Goal: Find contact information: Find contact information

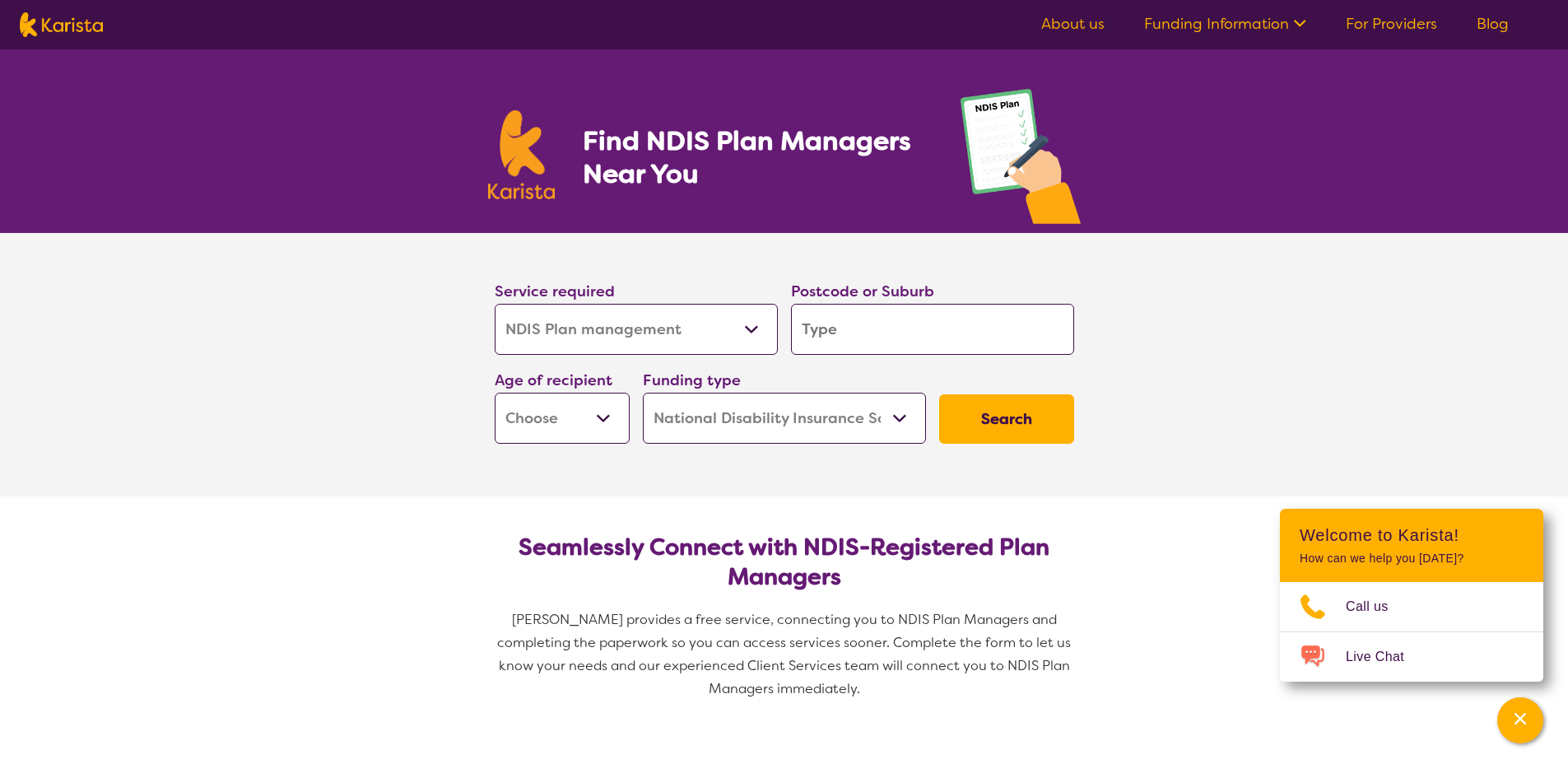
select select "NDIS Plan management"
select select "NDIS"
select select "NDIS Plan management"
select select "NDIS"
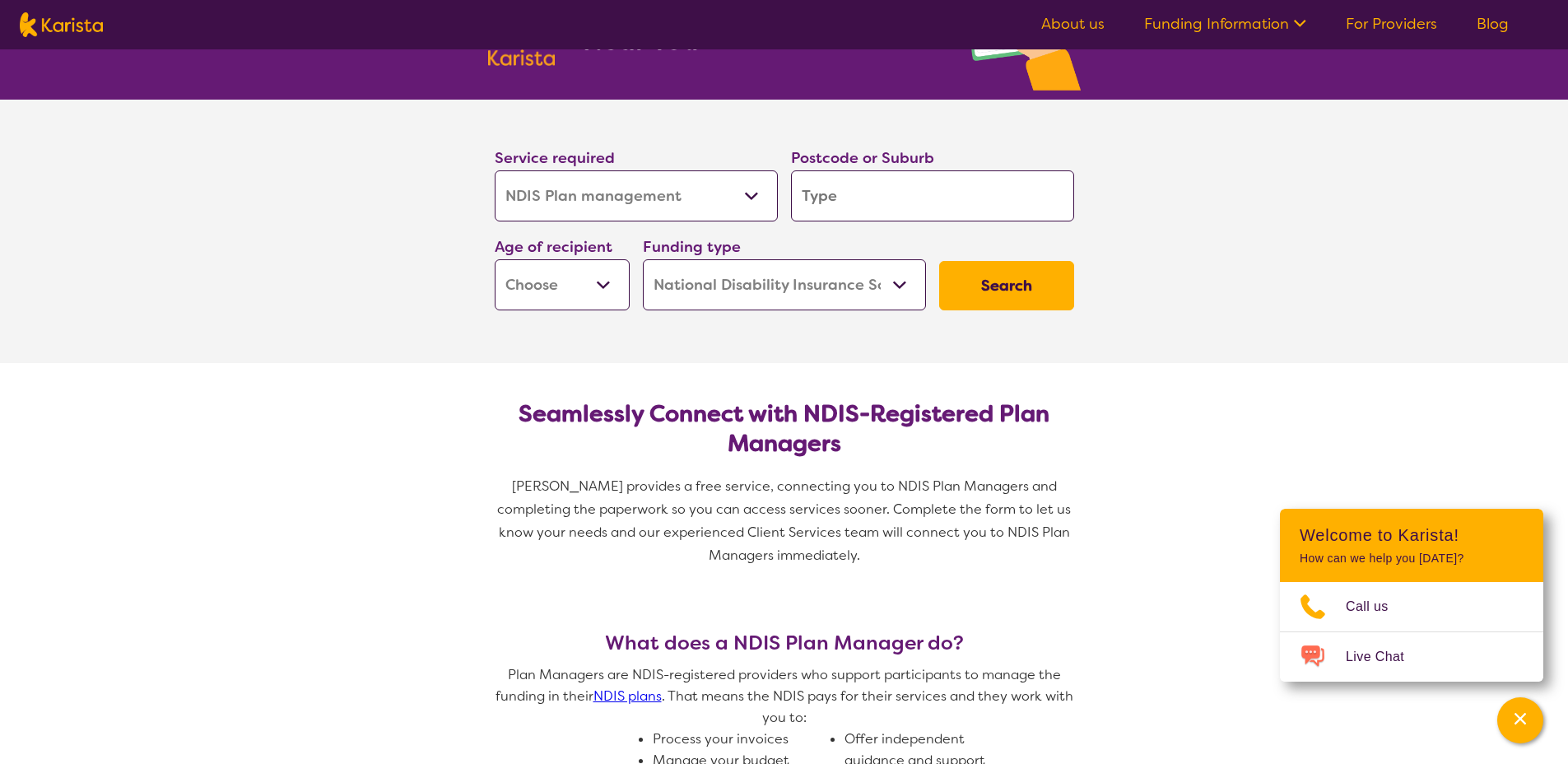
scroll to position [107, 0]
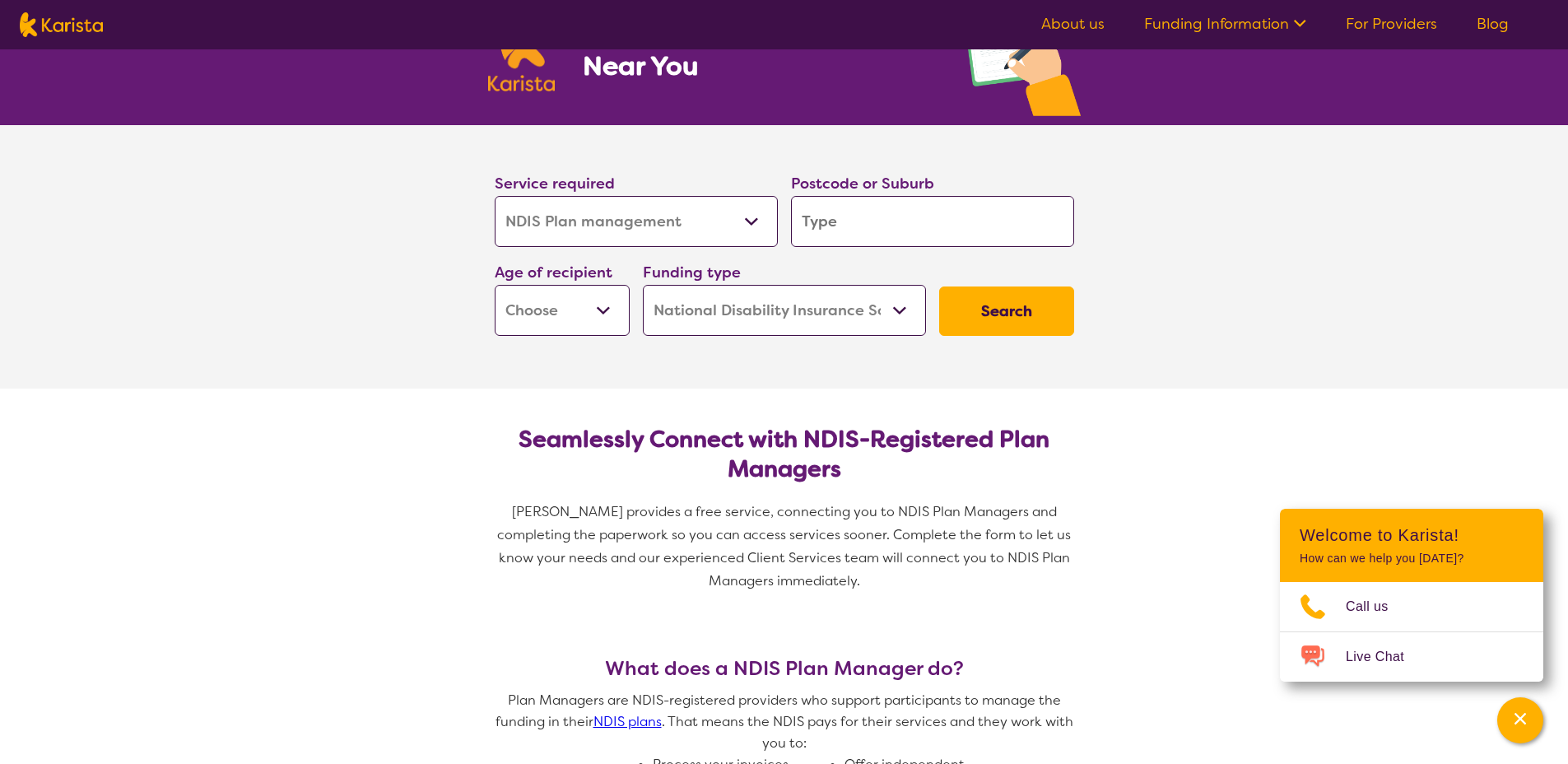
click at [1078, 24] on link "About us" at bounding box center [1073, 23] width 64 height 20
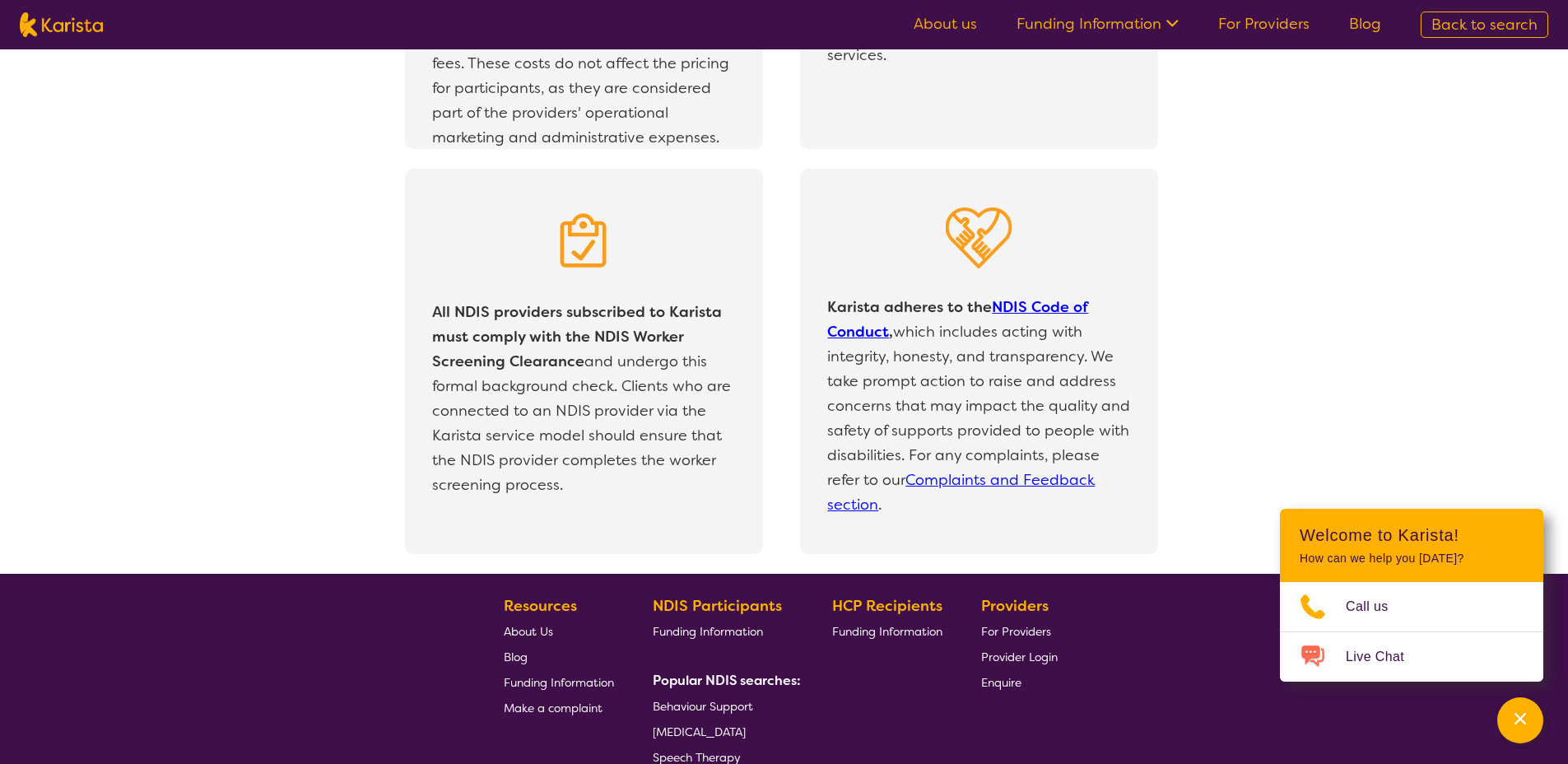
scroll to position [3502, 0]
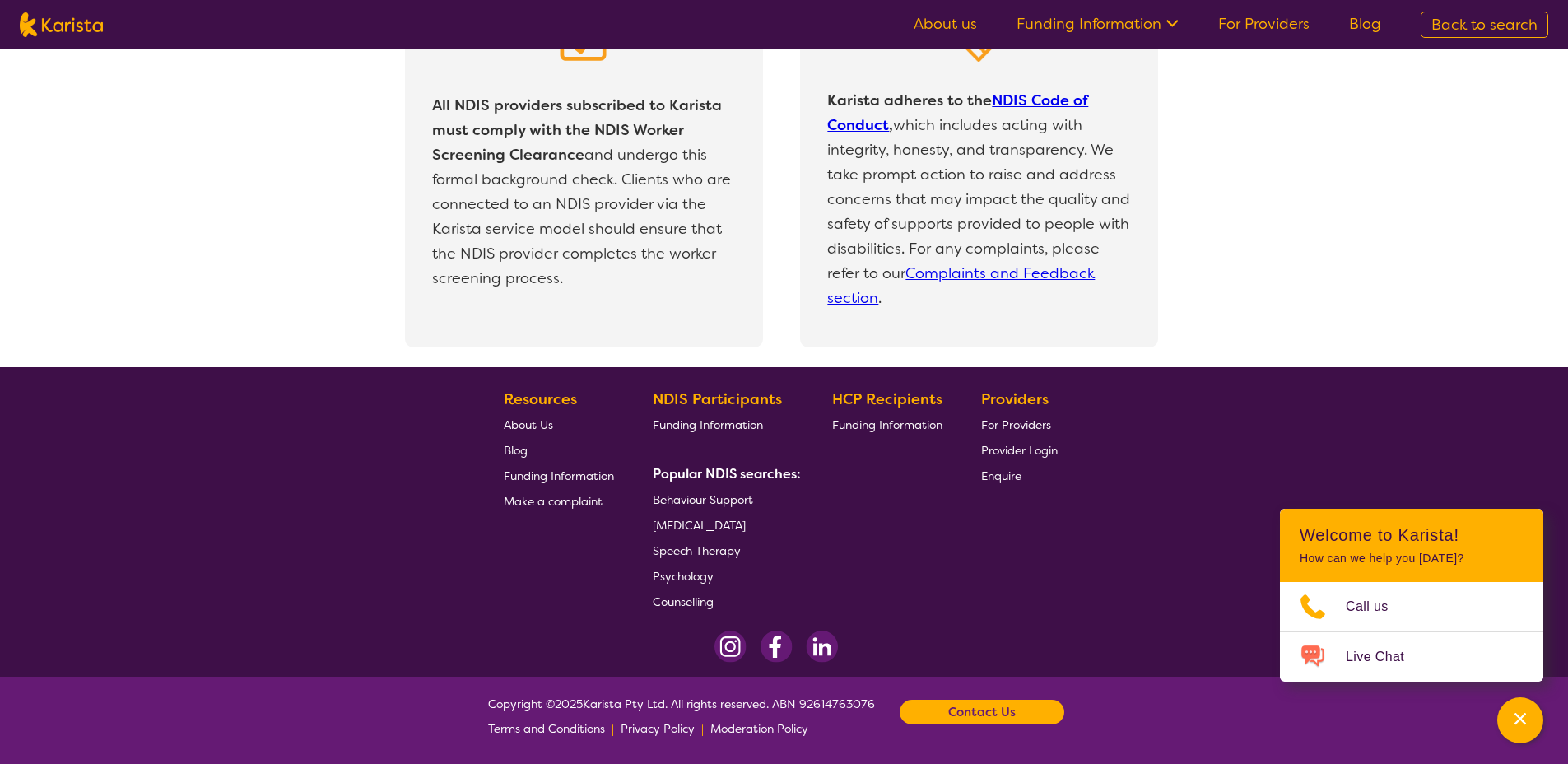
click at [986, 718] on b "Contact Us" at bounding box center [982, 712] width 67 height 24
click at [950, 603] on span "Call us on 0485 972 676" at bounding box center [980, 615] width 205 height 24
click at [955, 615] on link "Call us on 0485 972 676" at bounding box center [957, 615] width 162 height 15
click at [959, 726] on section "Copyright © 2025 Karista Pty Ltd. All rights reserved. ABN 92614763076 Terms an…" at bounding box center [784, 713] width 632 height 58
click at [955, 714] on b "Contact Us" at bounding box center [982, 712] width 67 height 24
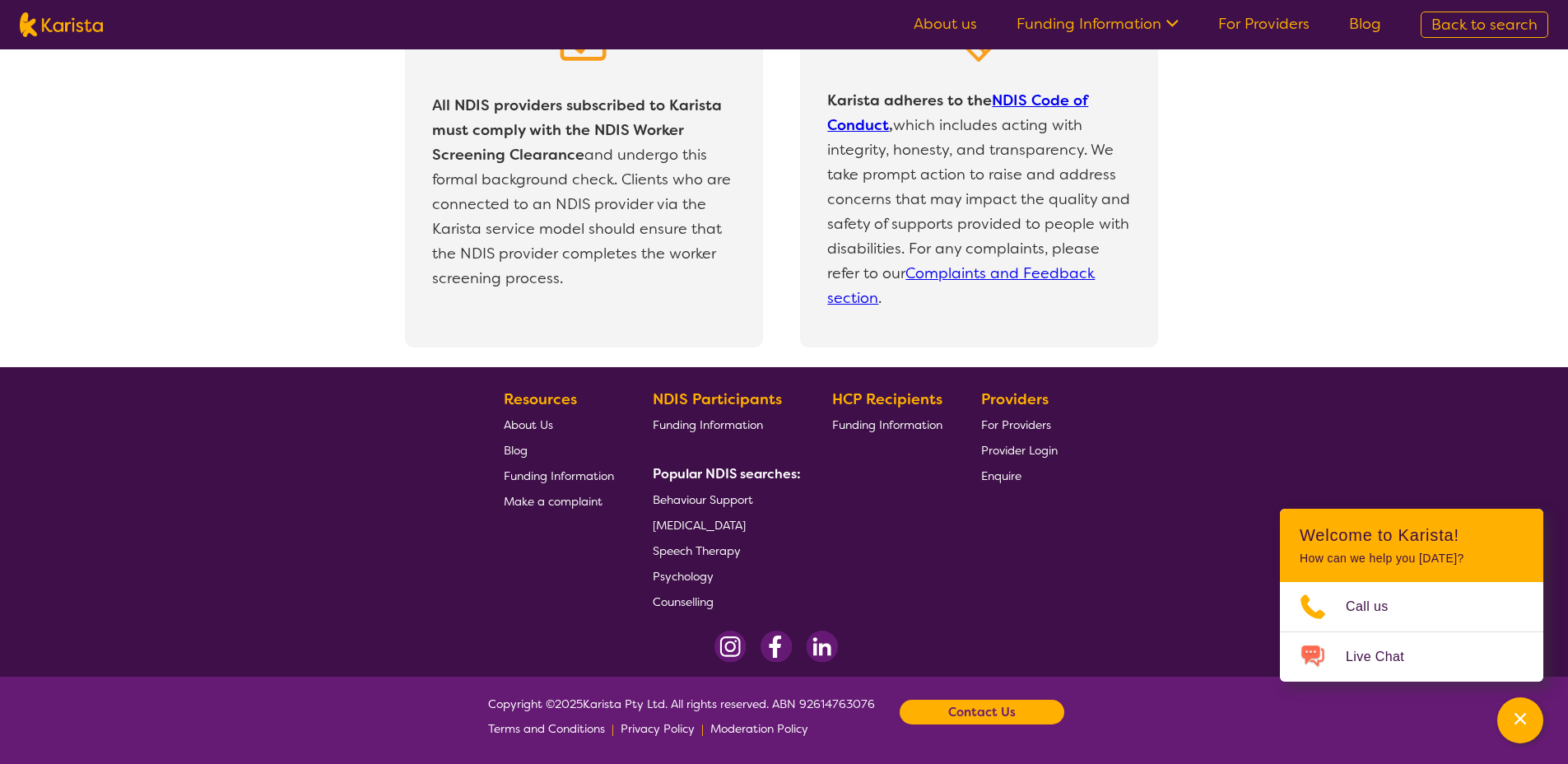
click at [73, 30] on img at bounding box center [61, 24] width 83 height 24
select select "NDIS Plan management"
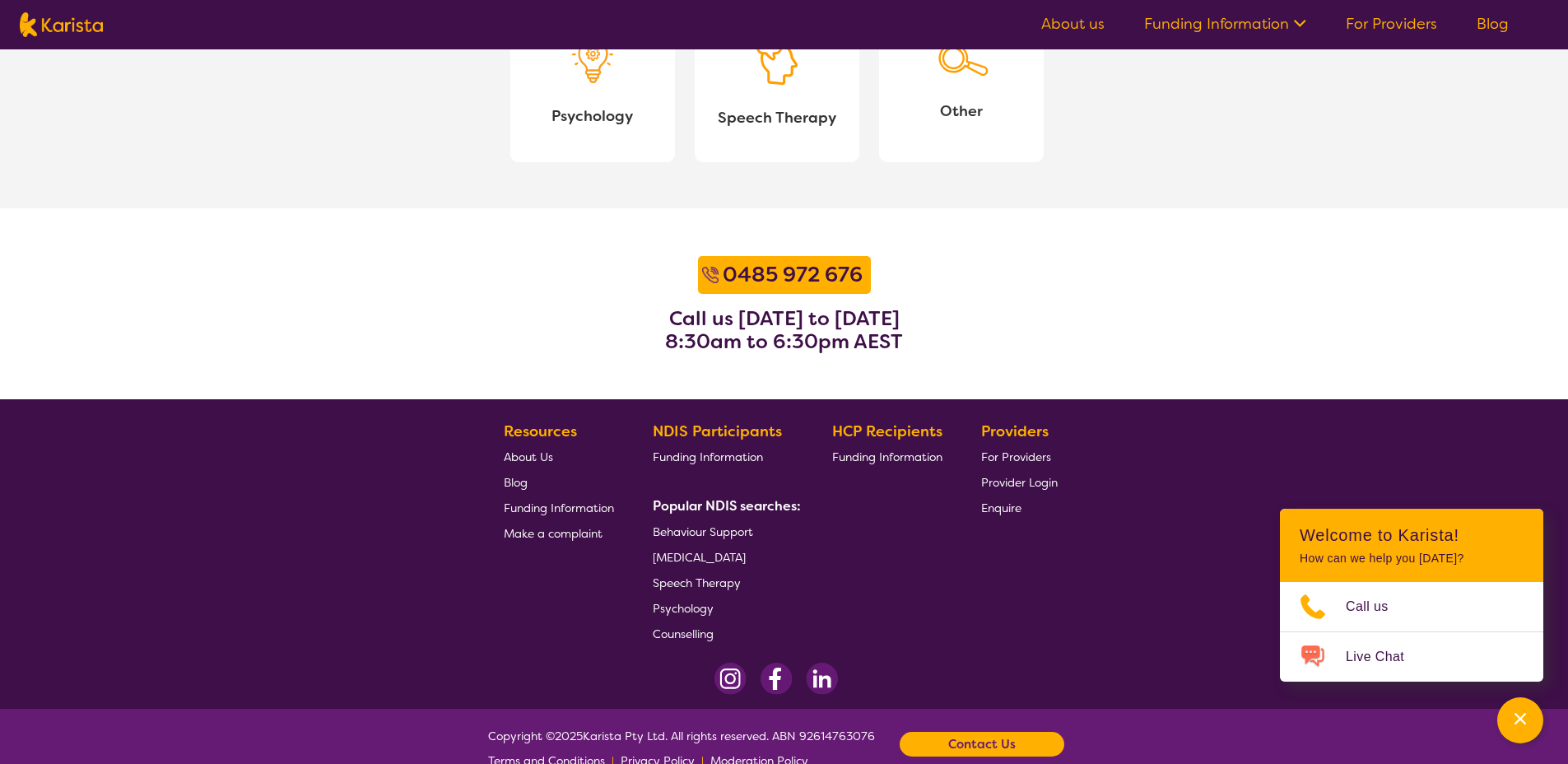
select select "NDIS"
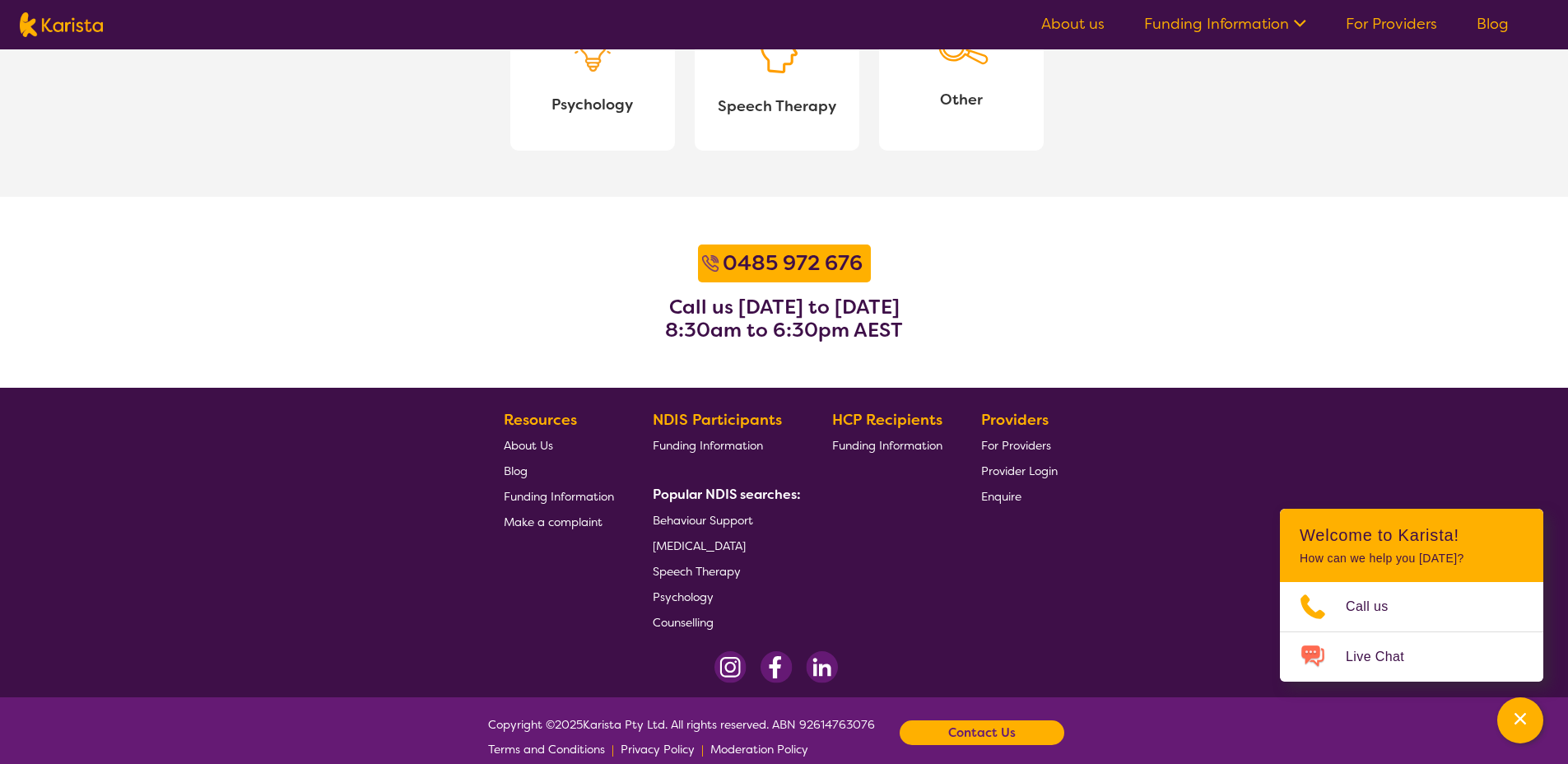
scroll to position [1997, 0]
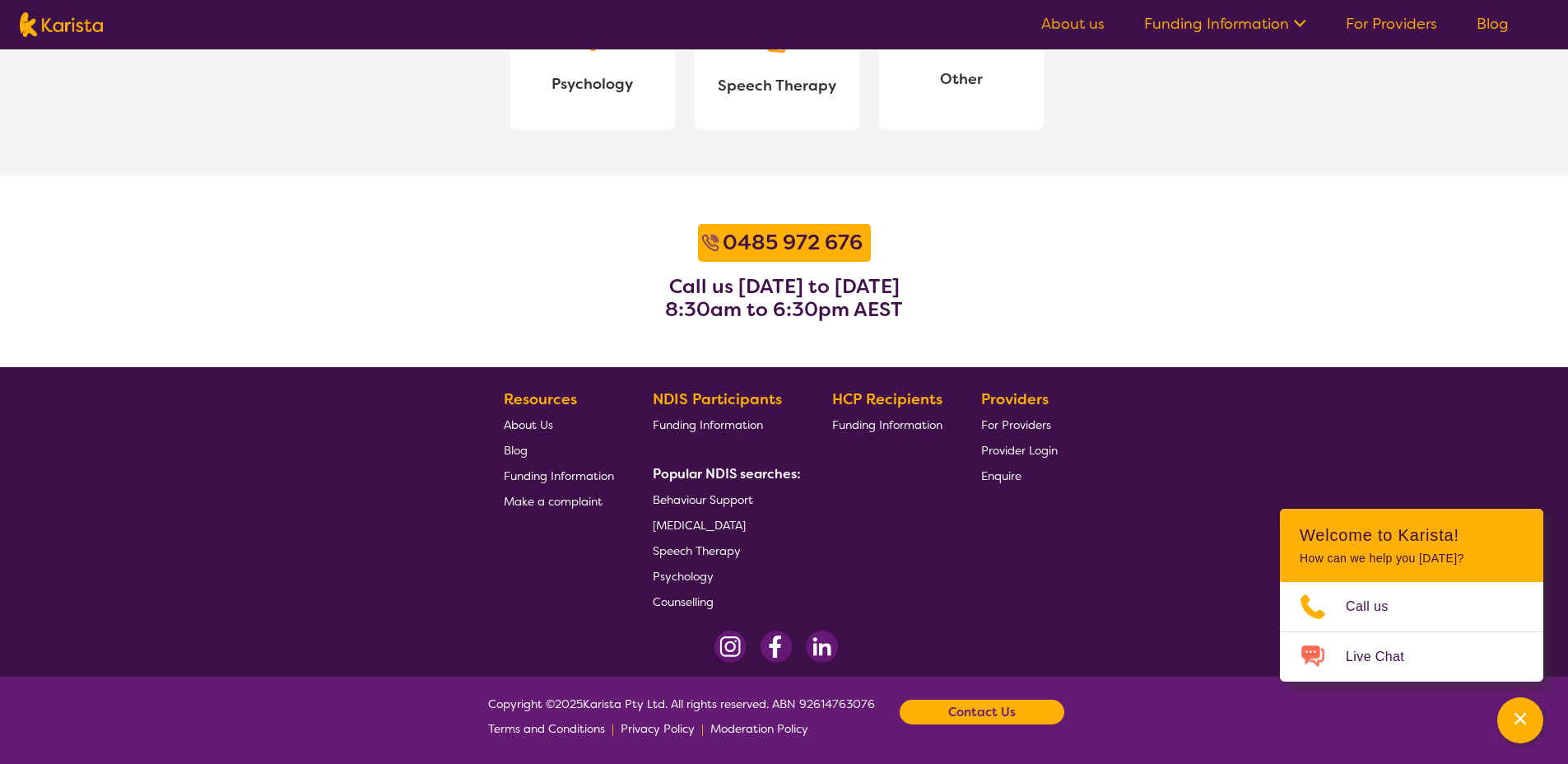
click at [996, 479] on span "Enquire" at bounding box center [1001, 476] width 40 height 15
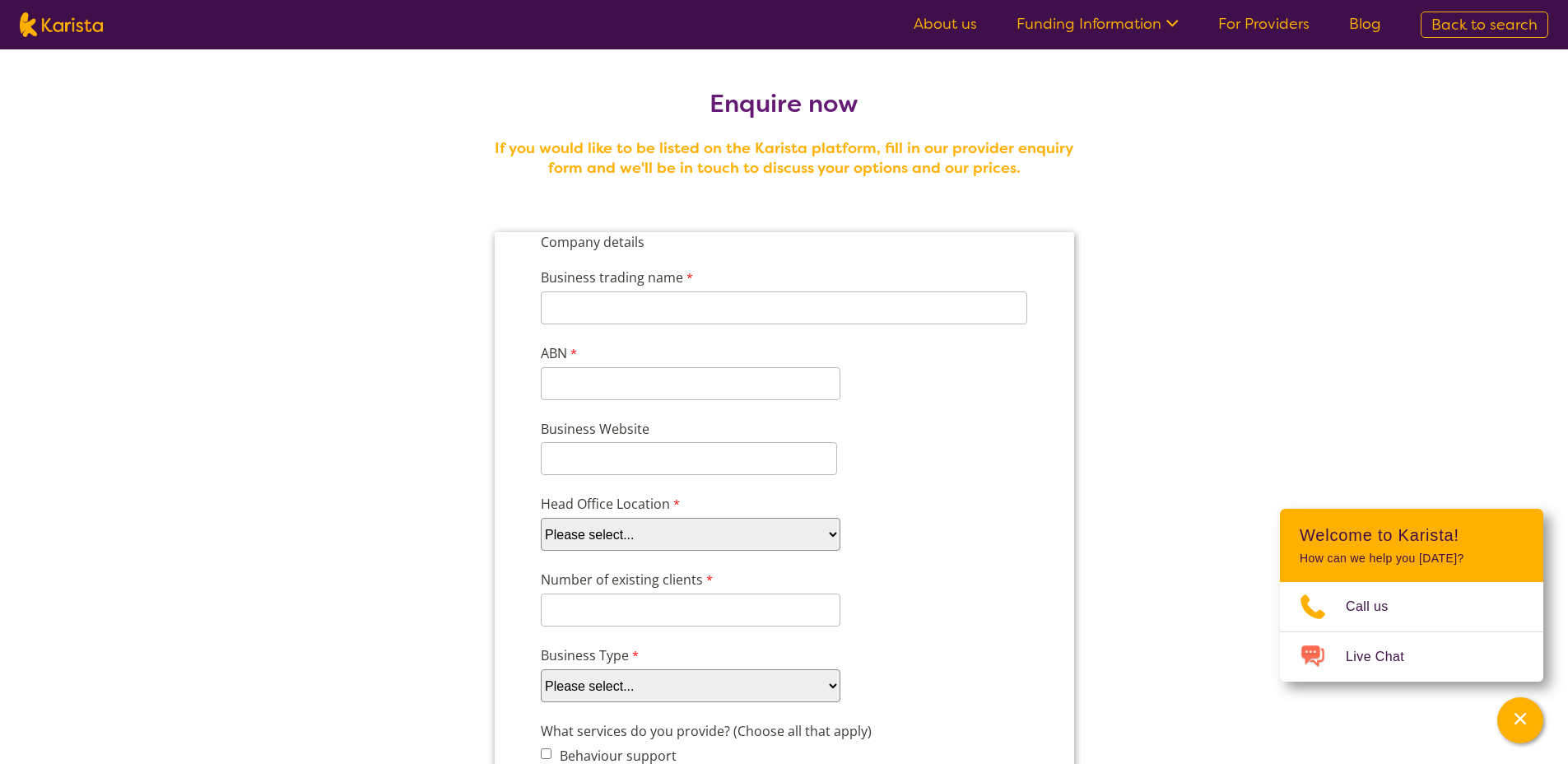
click at [1136, 21] on link "Funding Information" at bounding box center [1098, 23] width 162 height 20
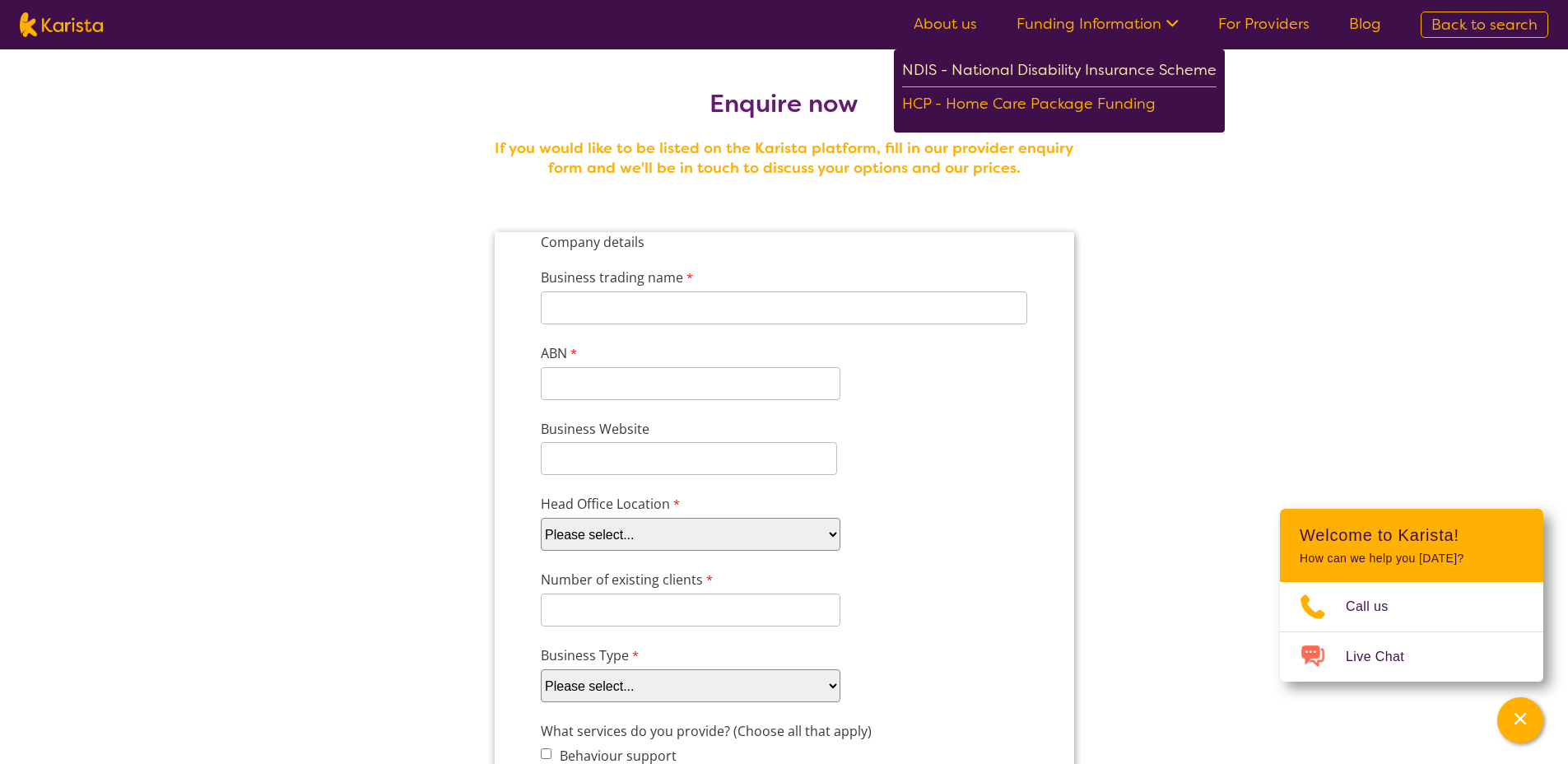
click at [1132, 73] on div "NDIS - National Disability Insurance Scheme" at bounding box center [1059, 73] width 315 height 30
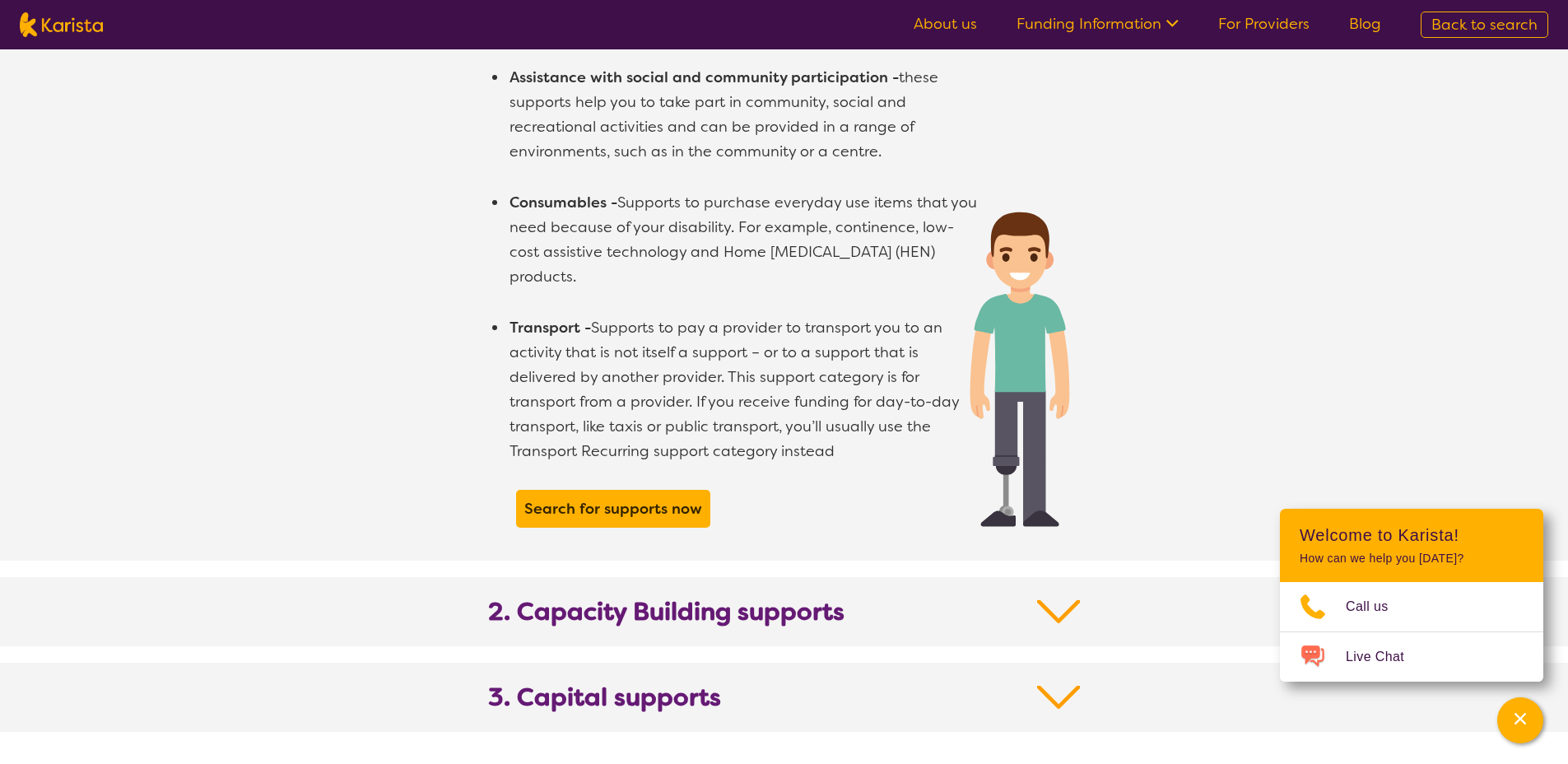
scroll to position [1482, 0]
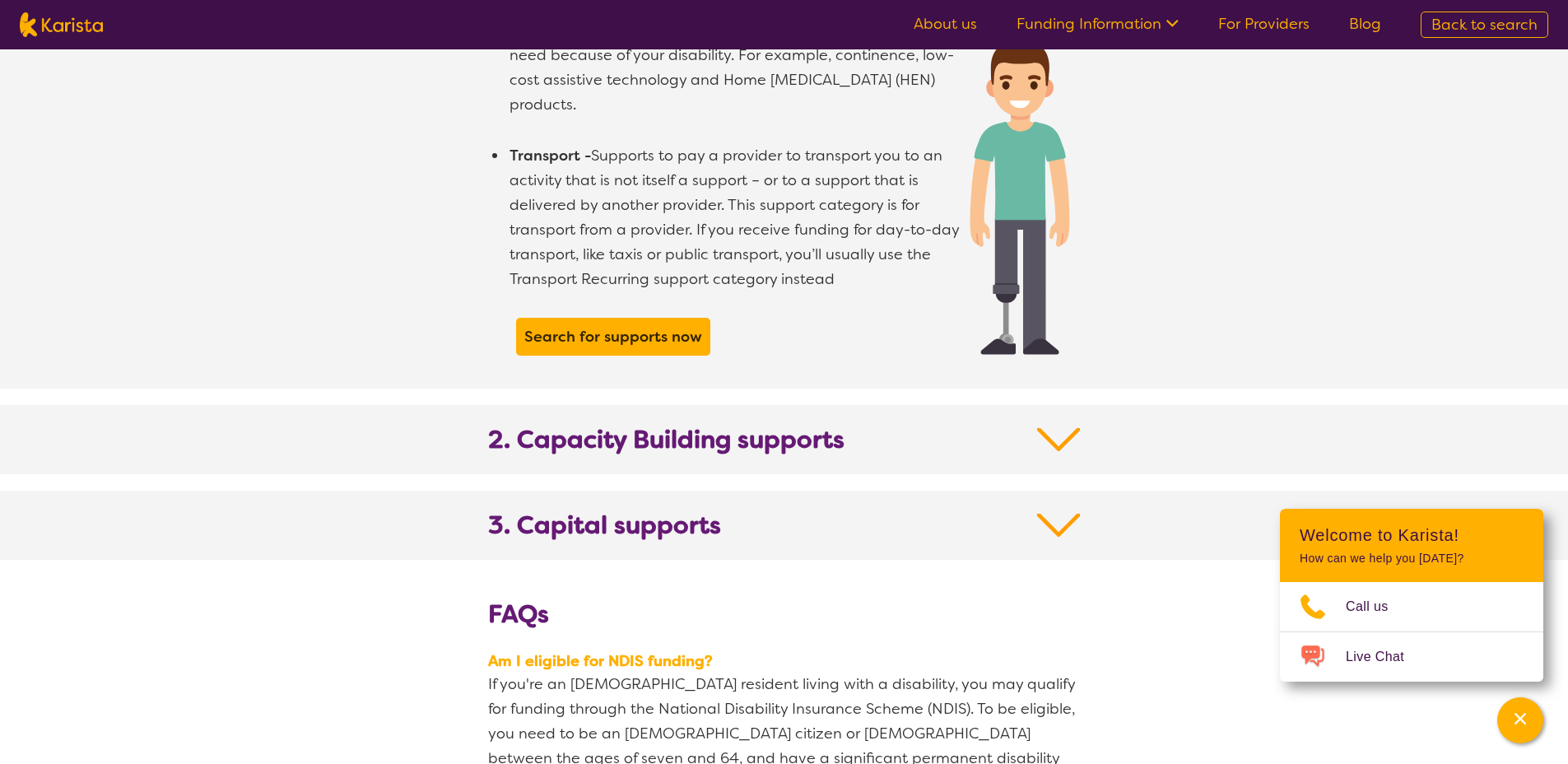
click at [1455, 534] on h2 "Welcome to Karista!" at bounding box center [1412, 534] width 224 height 20
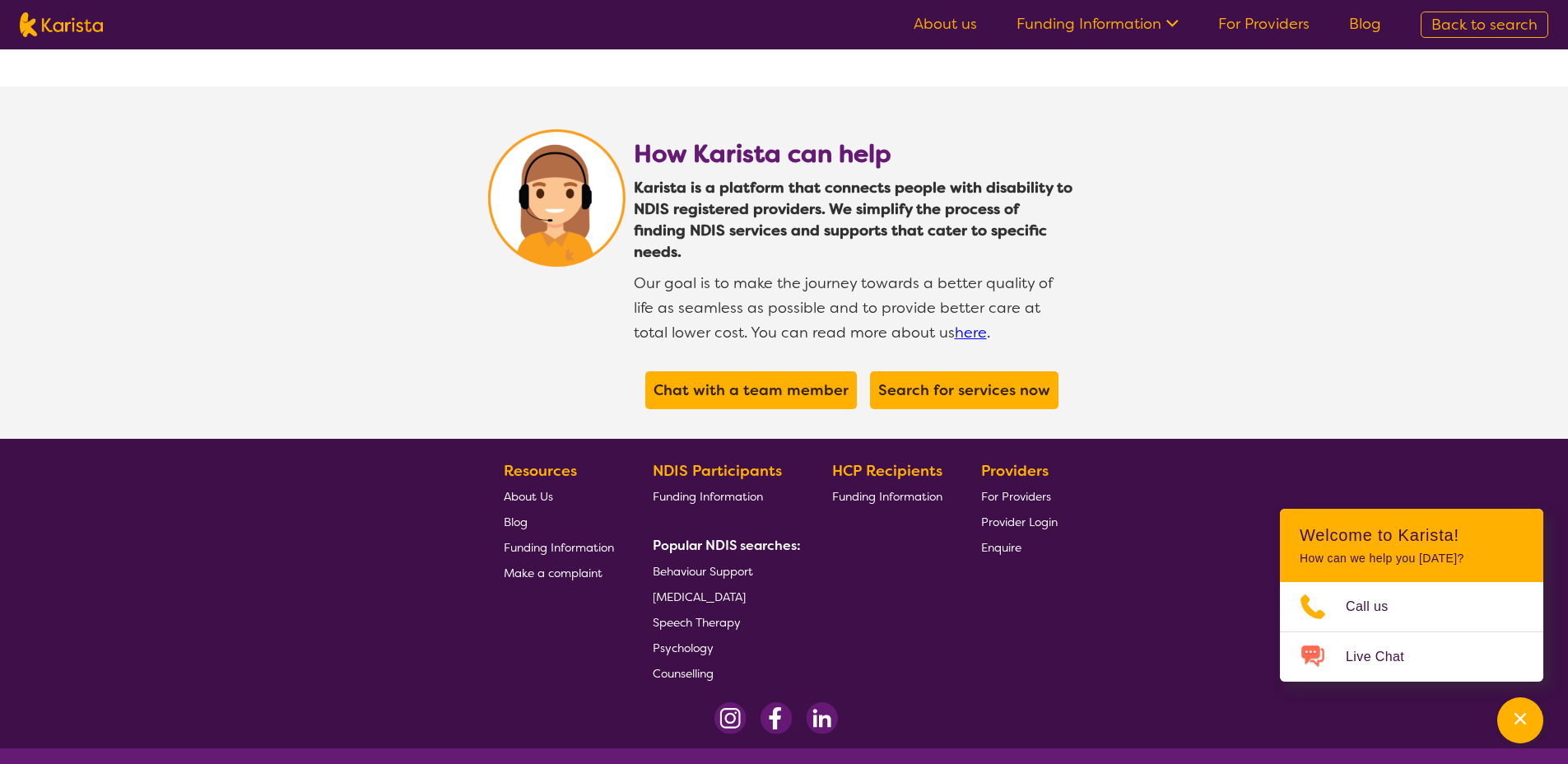
scroll to position [3032, 0]
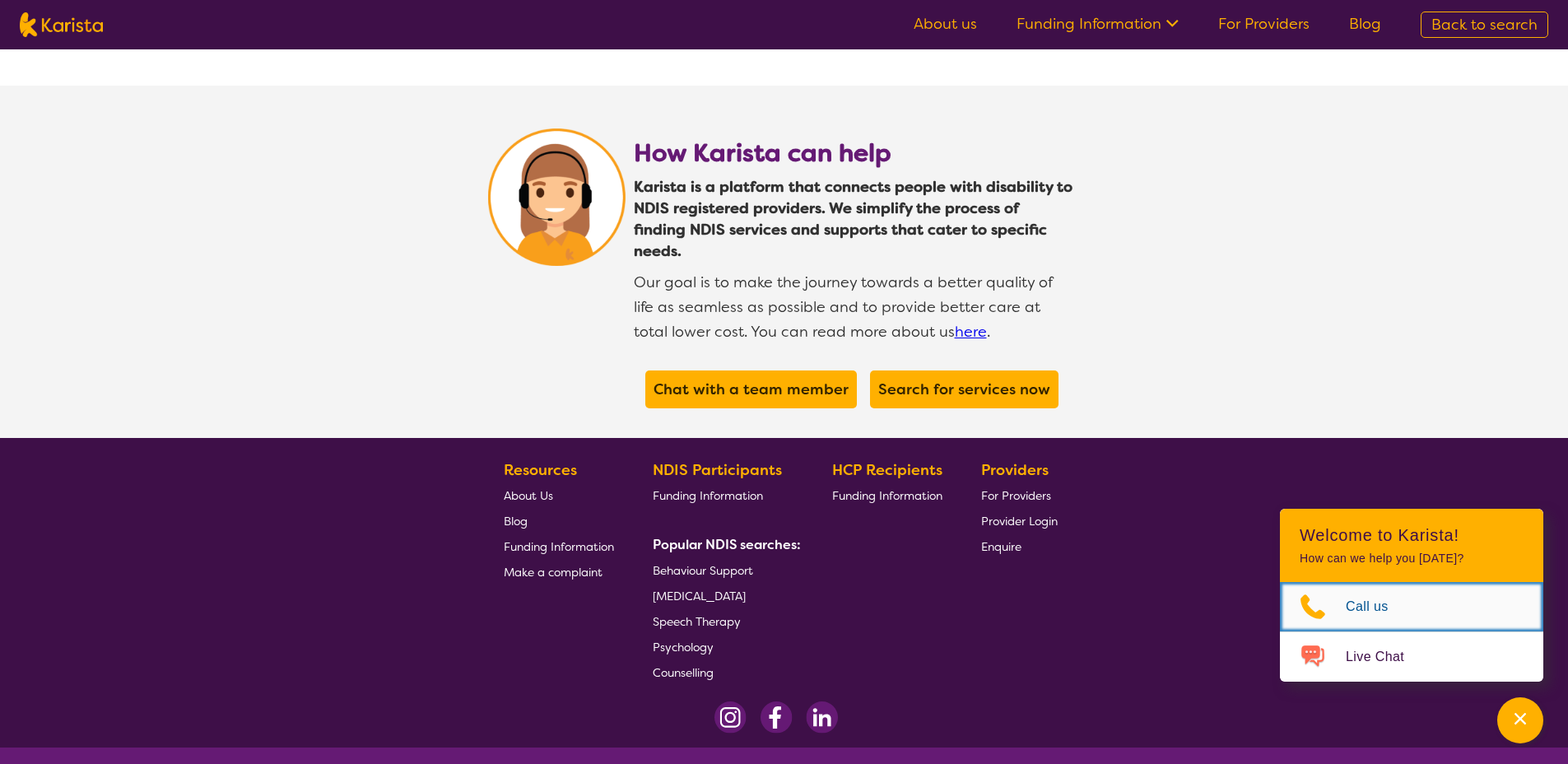
click at [1383, 604] on span "Call us" at bounding box center [1377, 606] width 63 height 24
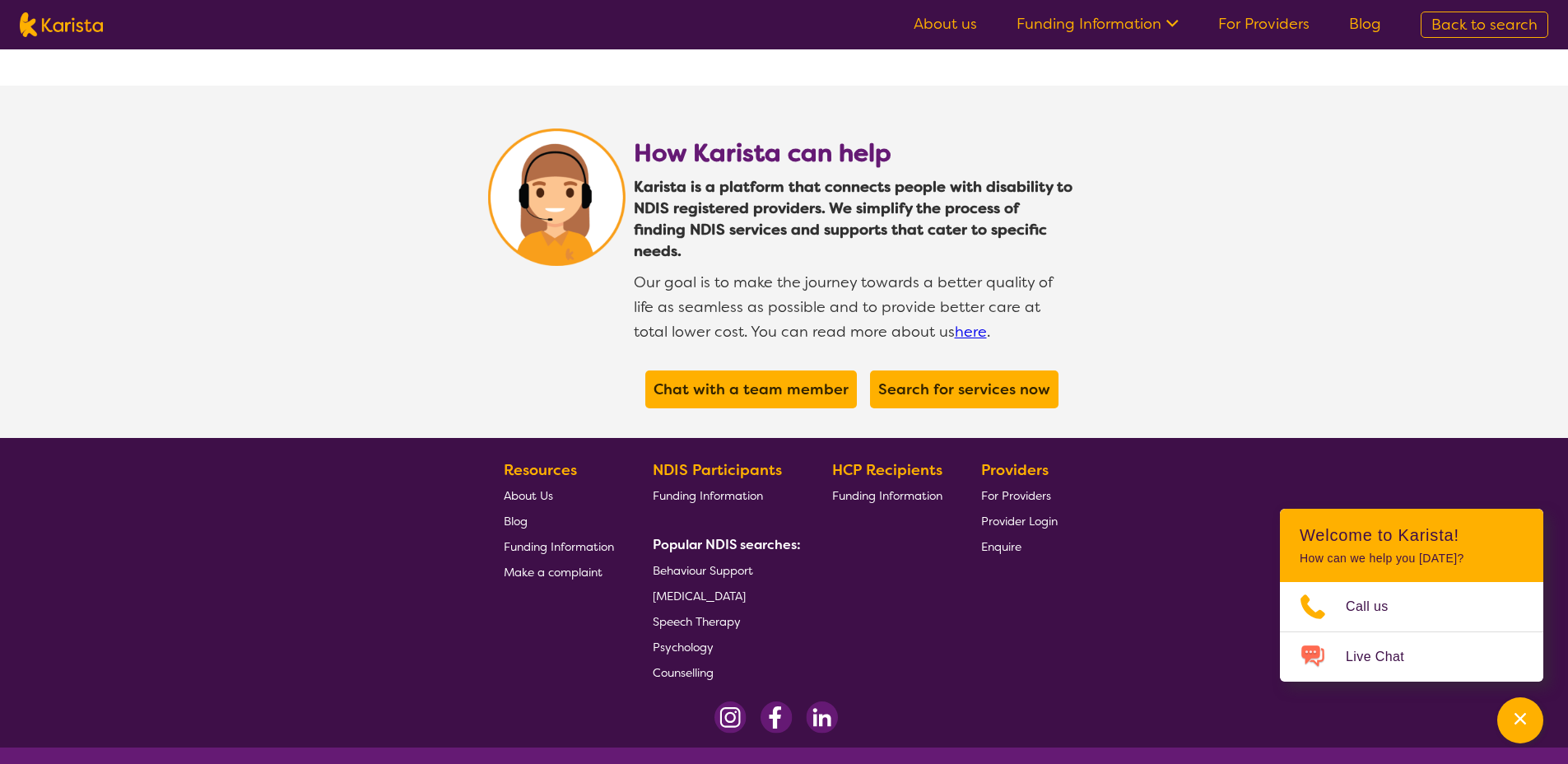
click at [935, 730] on link "Start a Live chat here" at bounding box center [936, 738] width 118 height 15
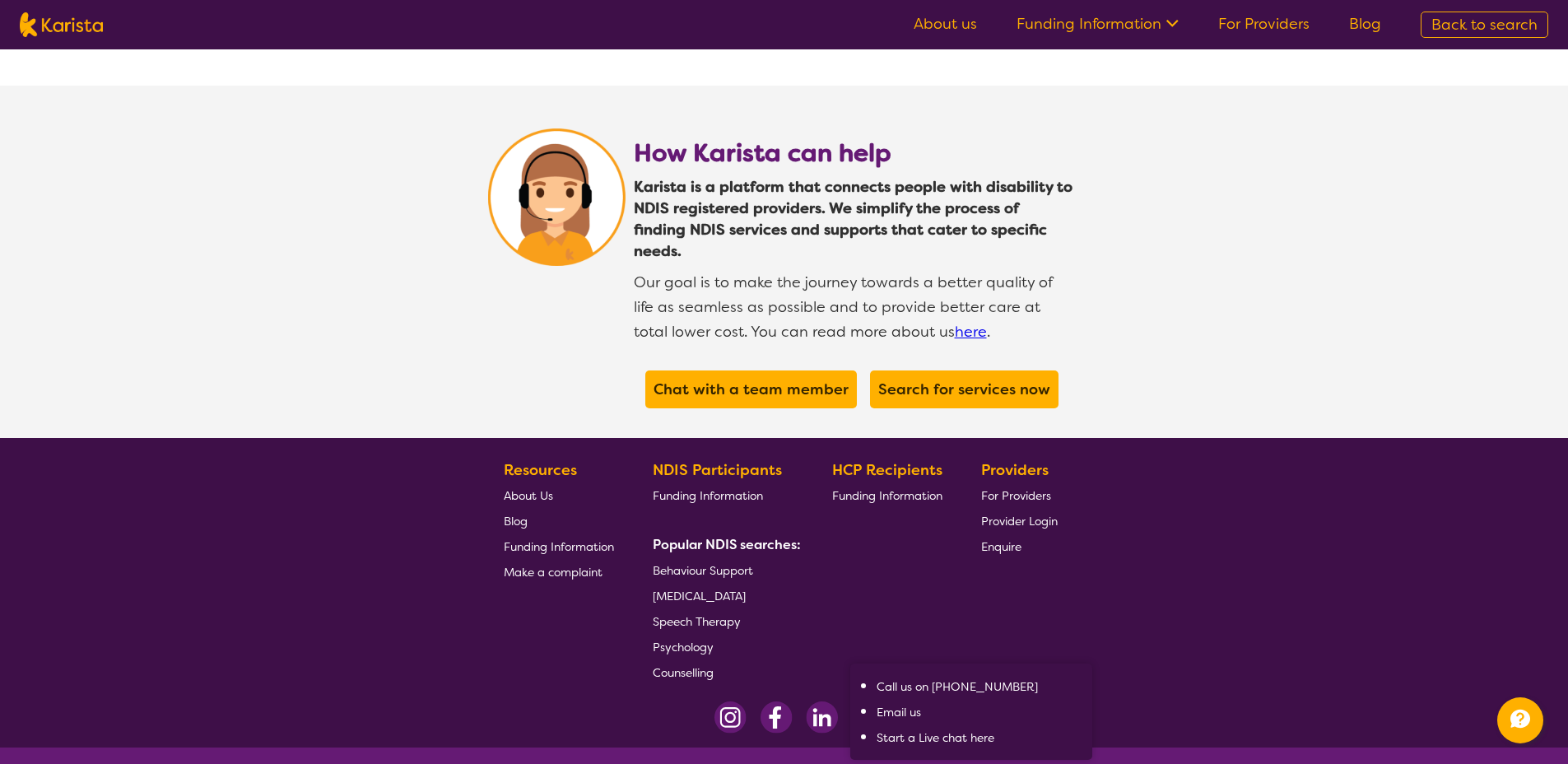
click at [906, 730] on link "Start a Live chat here" at bounding box center [936, 738] width 118 height 15
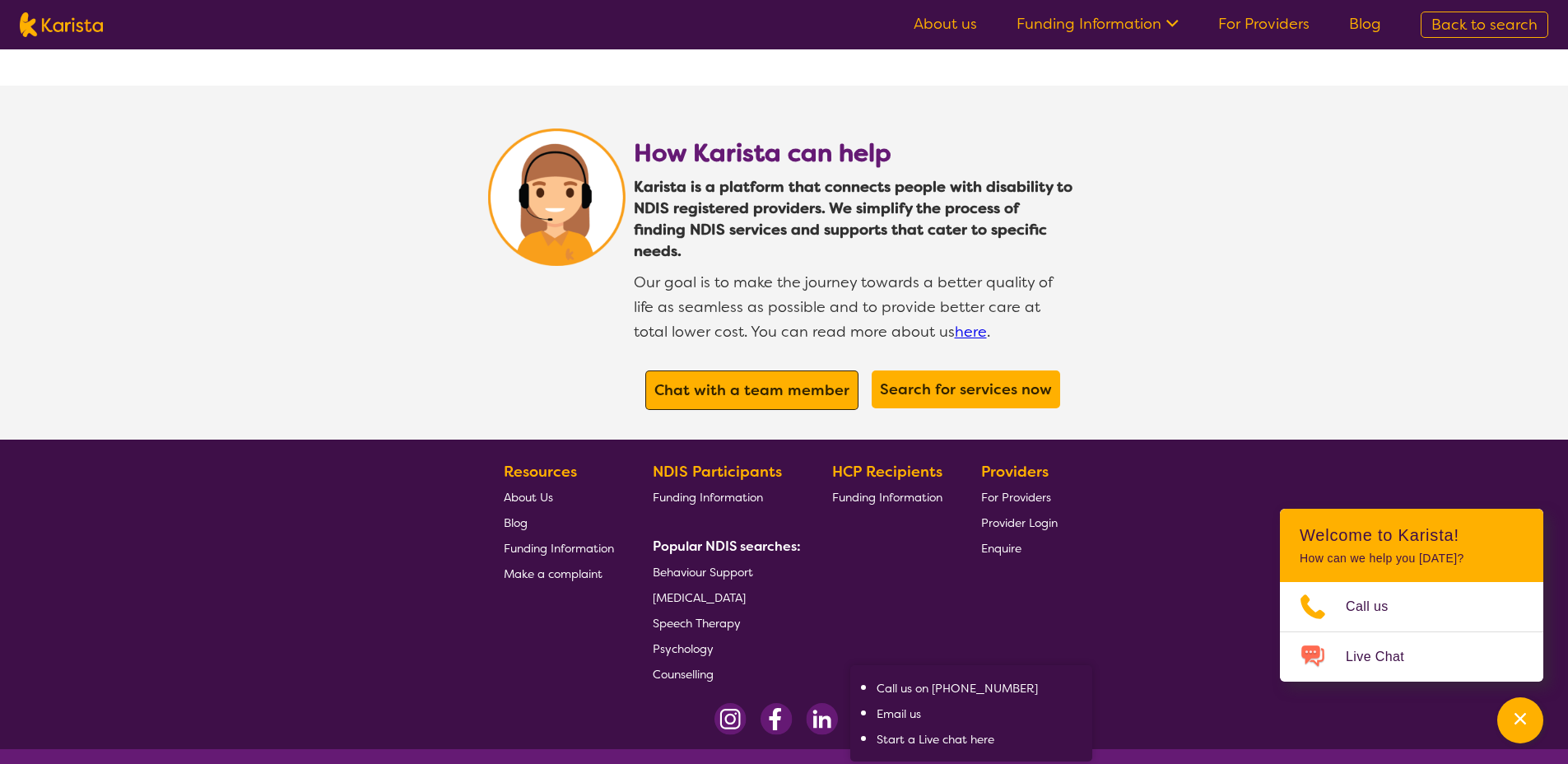
click at [761, 380] on b "Chat with a team member" at bounding box center [752, 389] width 195 height 20
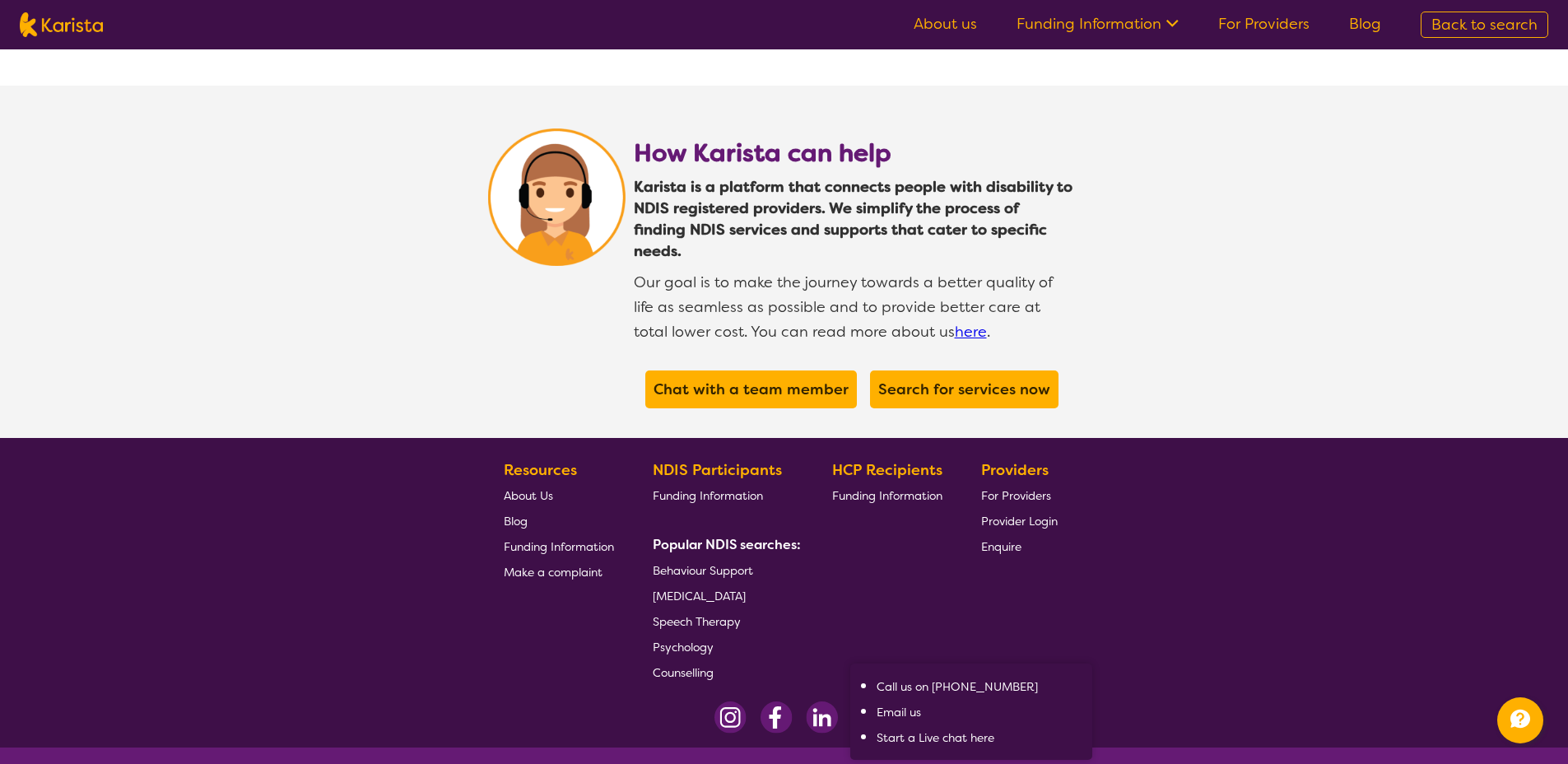
drag, startPoint x: 353, startPoint y: 254, endPoint x: 496, endPoint y: 447, distance: 240.2
click at [352, 254] on section "How Karista can help Karista is a platform that connects people with disability…" at bounding box center [784, 262] width 1568 height 352
click at [374, 458] on footer "Resources About Us Blog Funding Information Make a complaint NDIS Participants …" at bounding box center [784, 592] width 1568 height 309
click at [578, 565] on span "Make a complaint" at bounding box center [553, 573] width 99 height 15
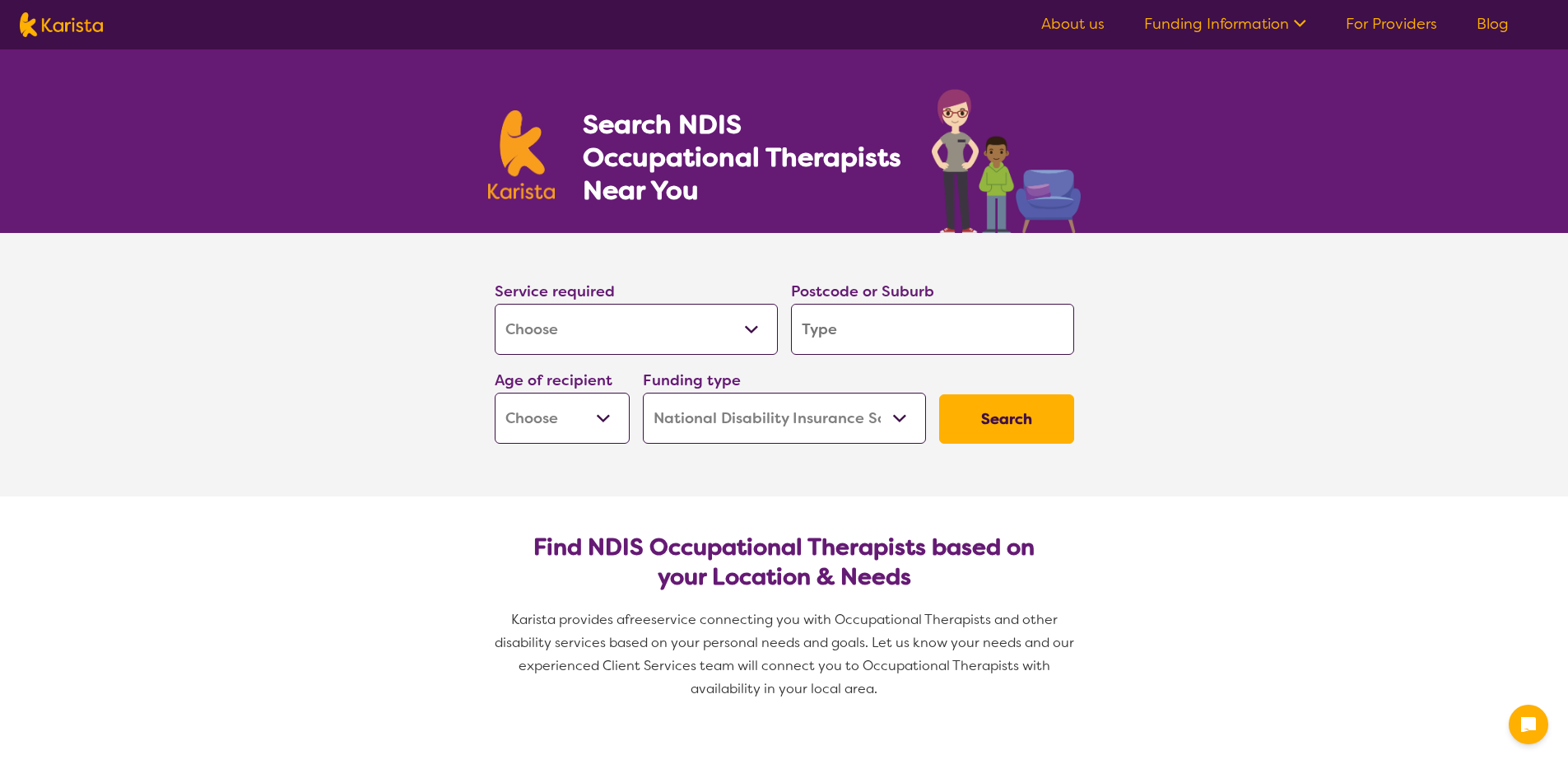
select select "[MEDICAL_DATA]"
select select "NDIS"
select select "[MEDICAL_DATA]"
select select "NDIS"
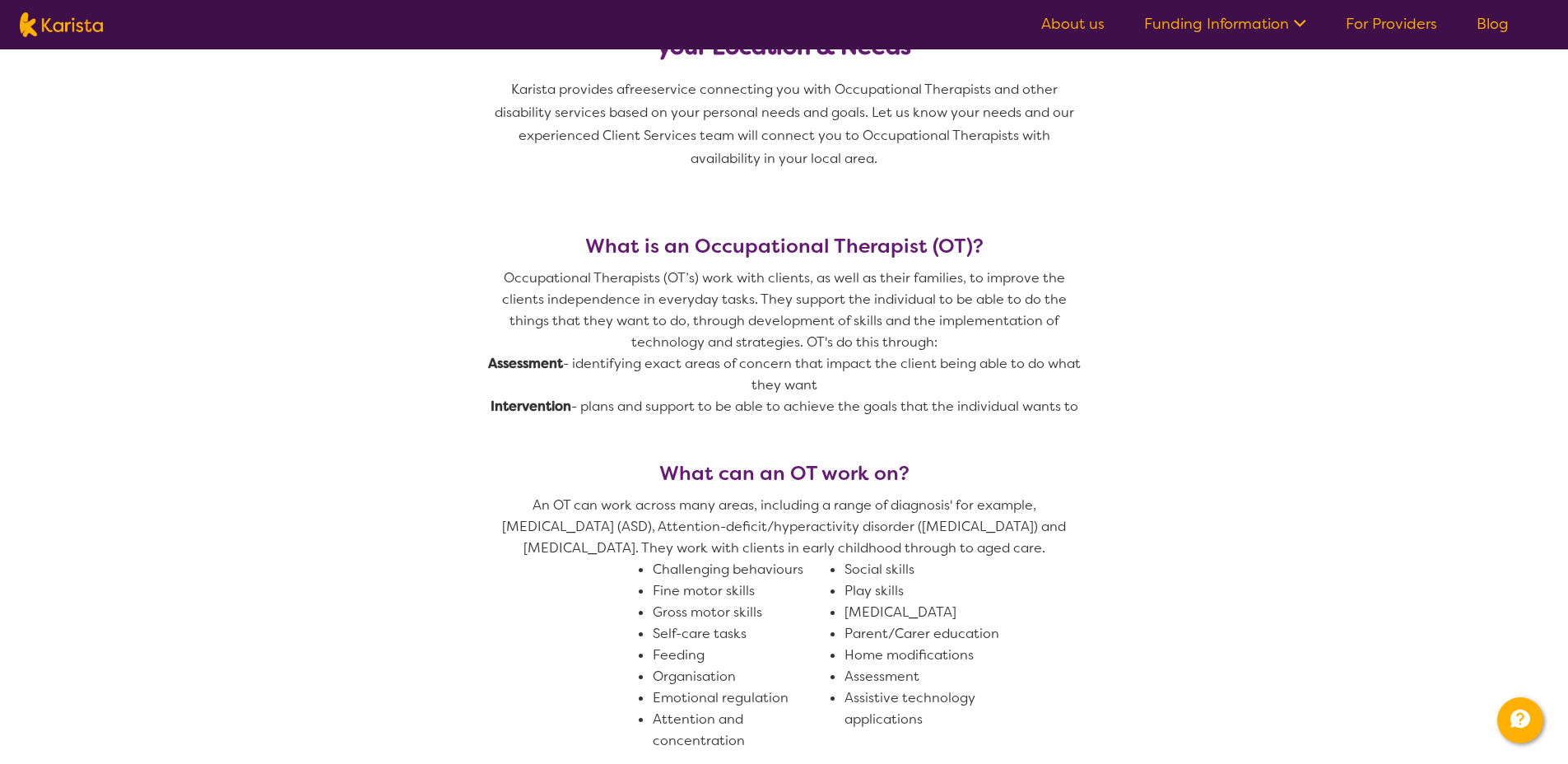
scroll to position [395, 0]
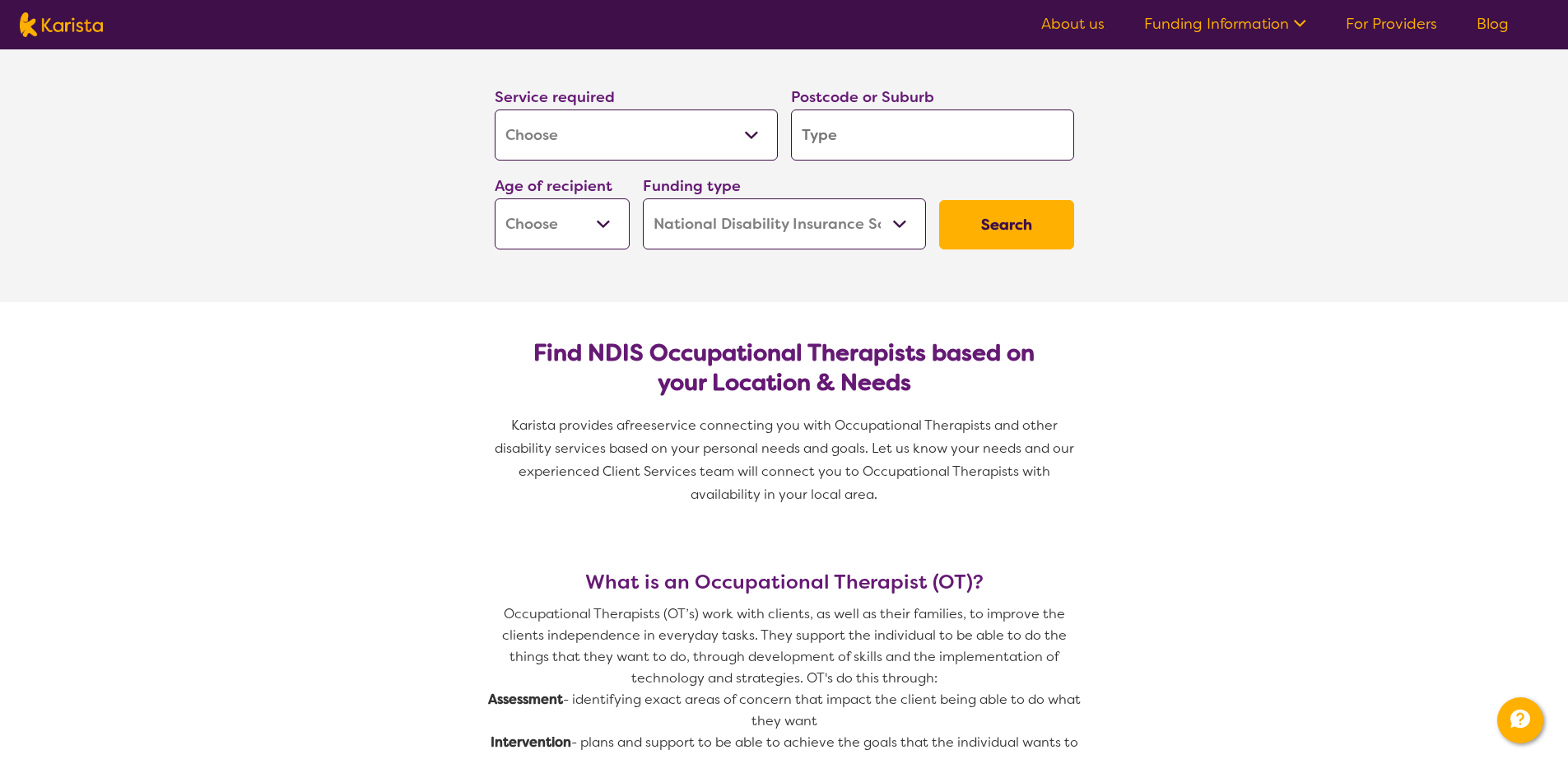
scroll to position [198, 0]
